Goal: Transaction & Acquisition: Subscribe to service/newsletter

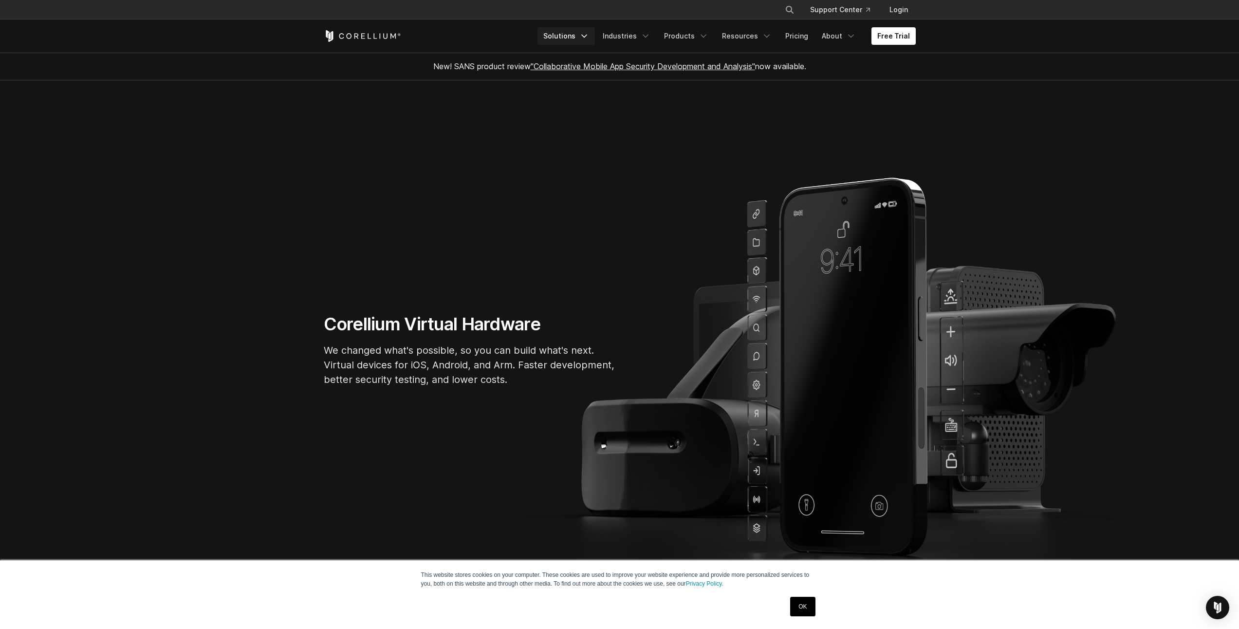
click at [589, 35] on icon "Navigation Menu" at bounding box center [584, 36] width 10 height 10
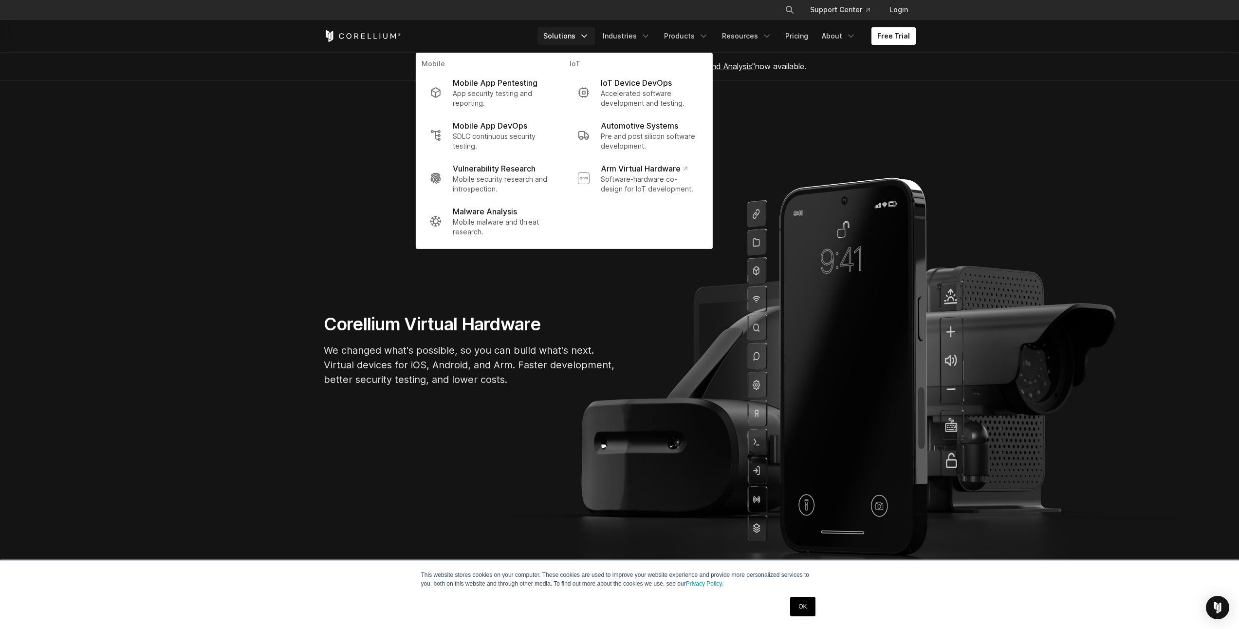
click at [901, 34] on link "Free Trial" at bounding box center [894, 36] width 44 height 18
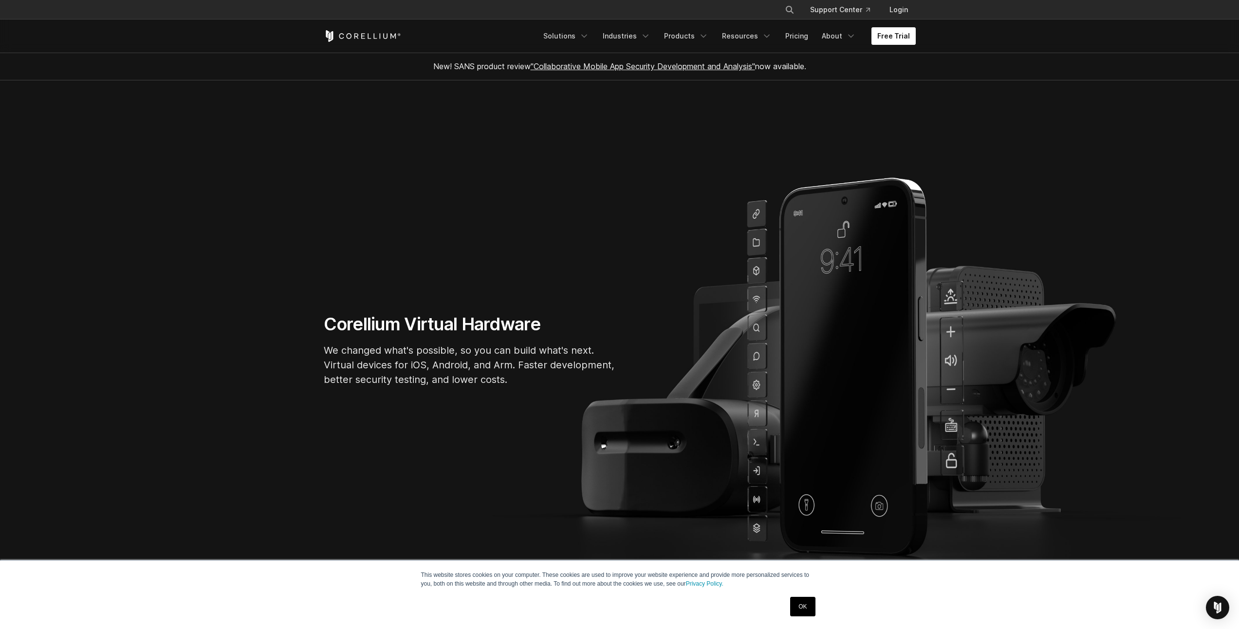
click at [889, 40] on link "Free Trial" at bounding box center [894, 36] width 44 height 18
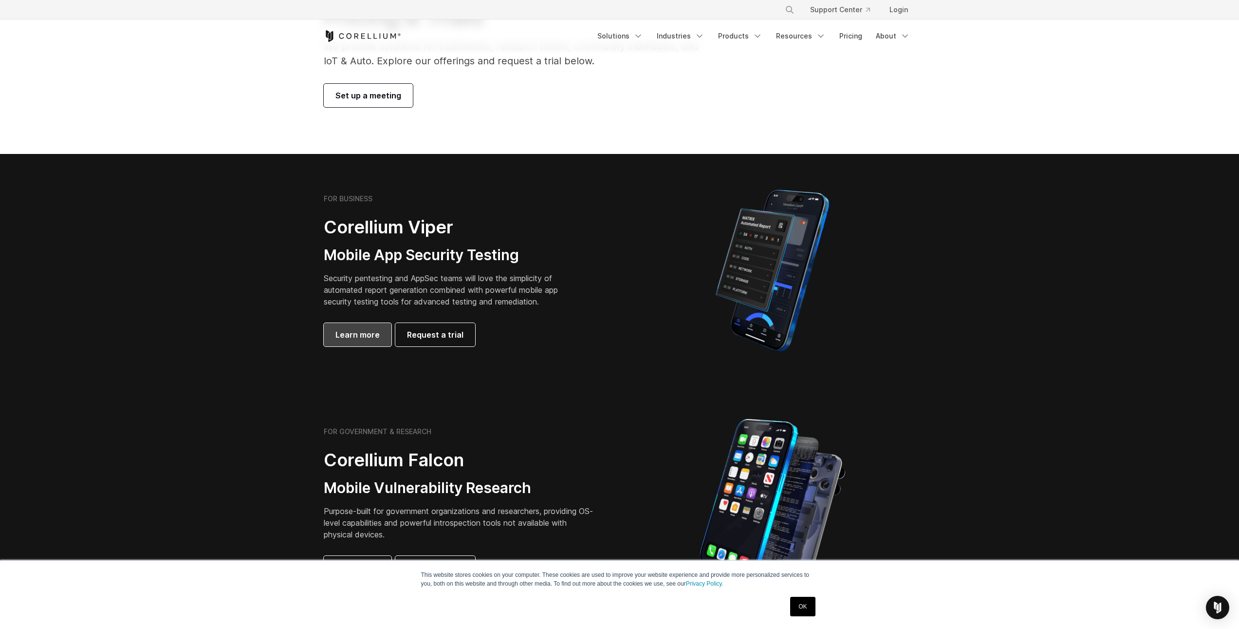
click at [365, 328] on link "Learn more" at bounding box center [358, 334] width 68 height 23
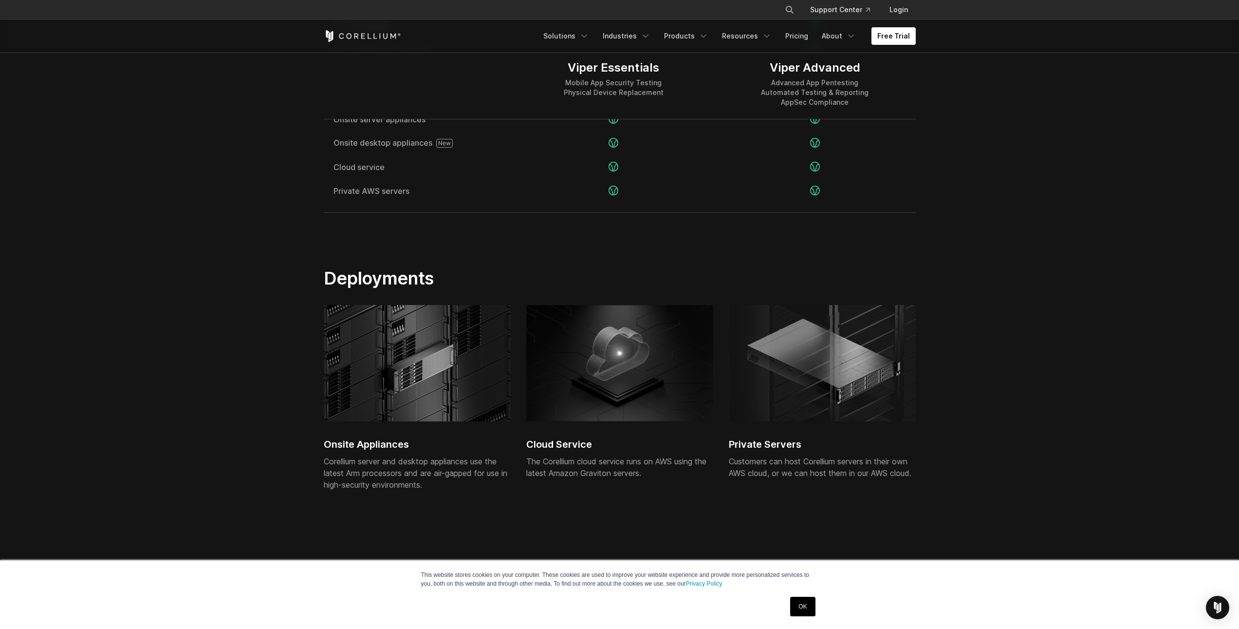
scroll to position [2094, 0]
